Goal: Find specific page/section: Find specific page/section

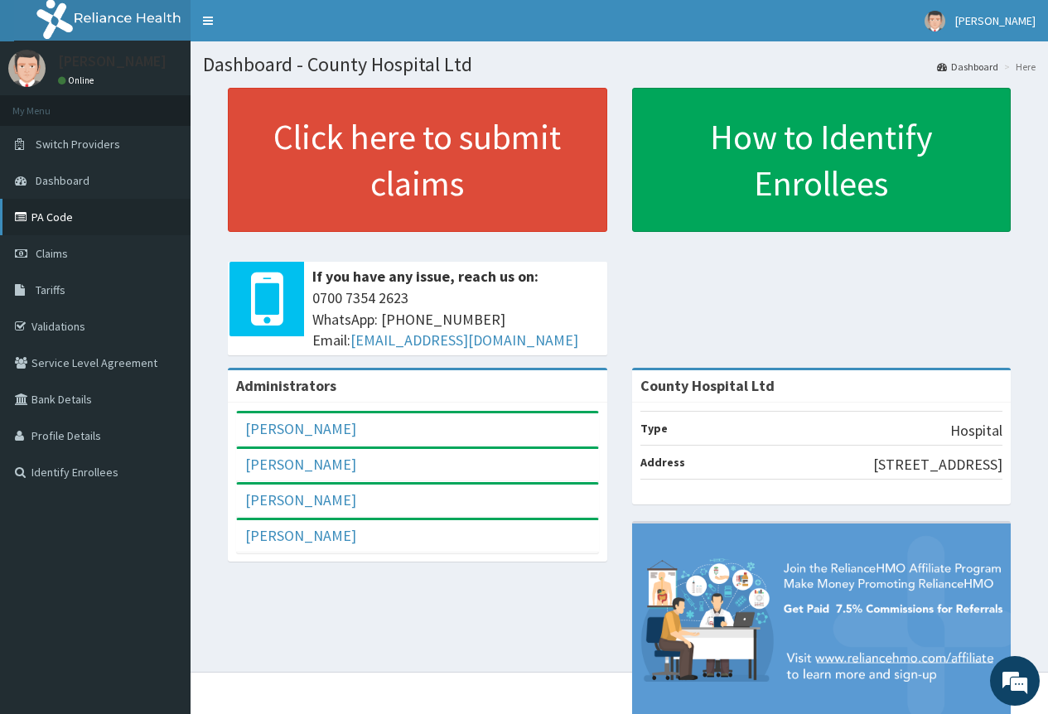
click at [41, 215] on link "PA Code" at bounding box center [95, 217] width 191 height 36
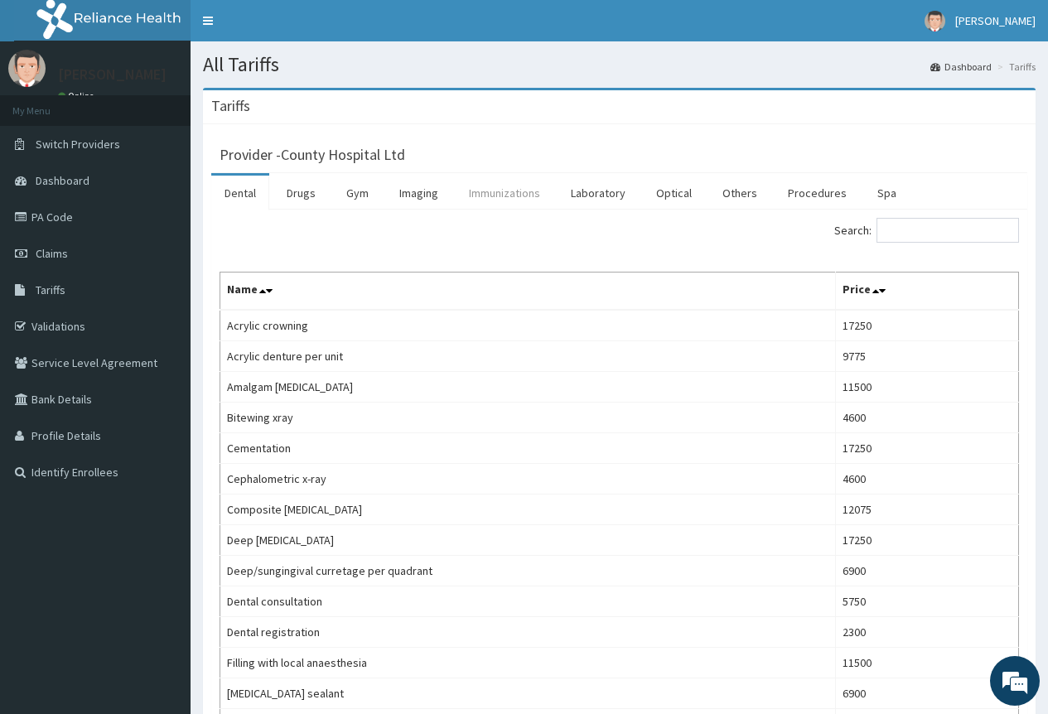
click at [508, 199] on link "Immunizations" at bounding box center [505, 193] width 98 height 35
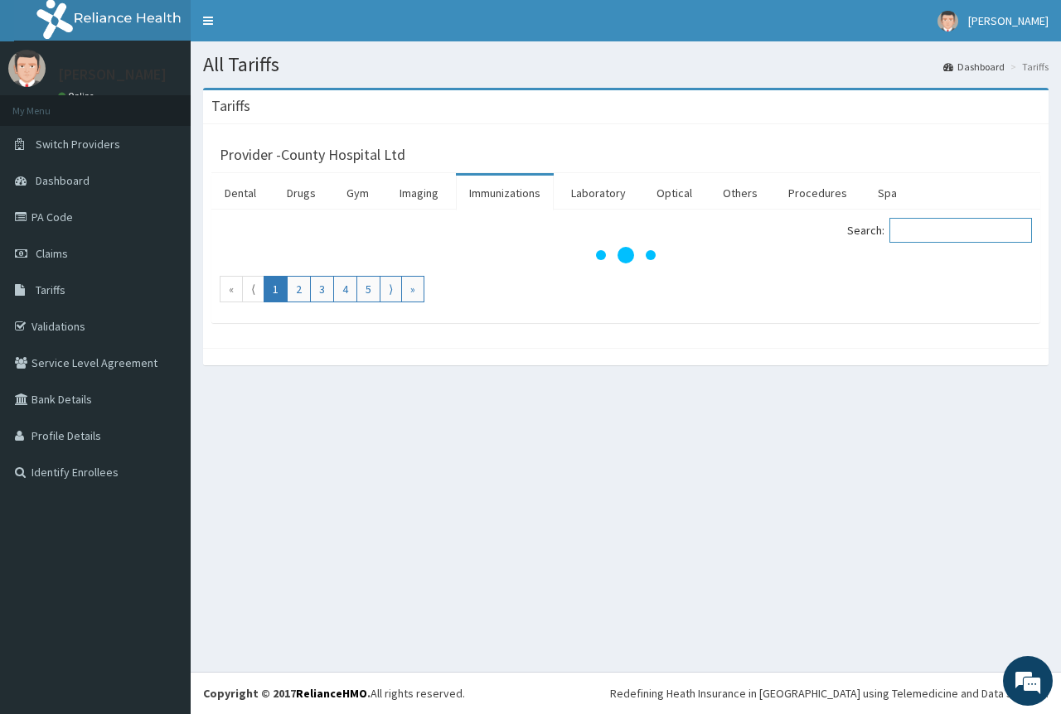
click at [933, 235] on input "Search:" at bounding box center [960, 230] width 143 height 25
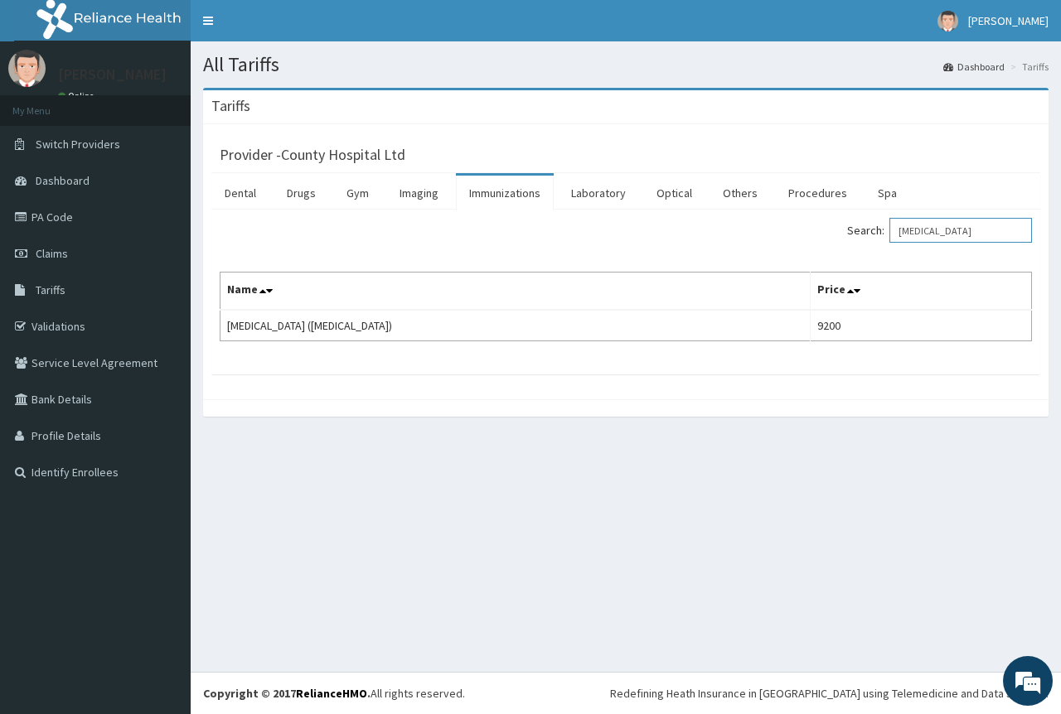
type input "[MEDICAL_DATA]"
click at [46, 219] on link "PA Code" at bounding box center [95, 217] width 191 height 36
